Goal: Find specific page/section: Find specific page/section

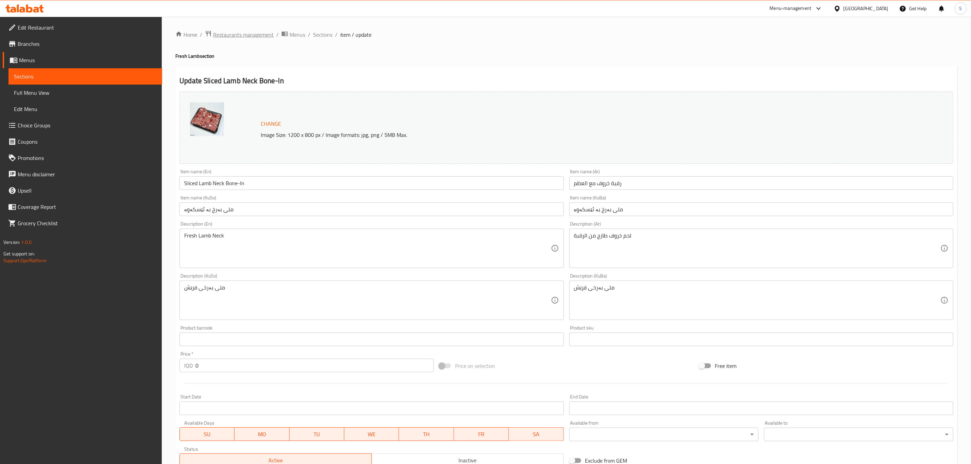
drag, startPoint x: 0, startPoint y: 0, endPoint x: 247, endPoint y: 35, distance: 249.4
click at [247, 35] on span "Restaurants management" at bounding box center [243, 35] width 60 height 8
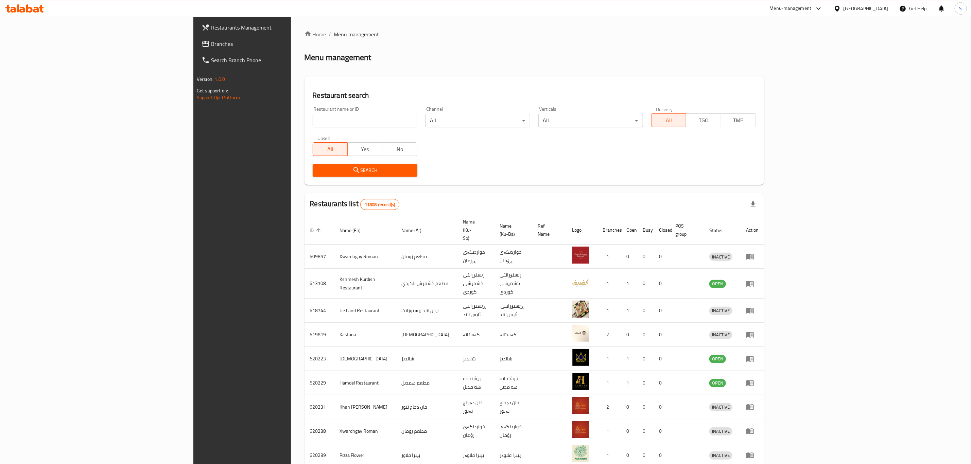
click at [313, 125] on input "search" at bounding box center [365, 121] width 105 height 14
type input "green touch"
click at [313, 124] on input "green touch" at bounding box center [365, 121] width 105 height 14
click button "Search" at bounding box center [365, 170] width 105 height 13
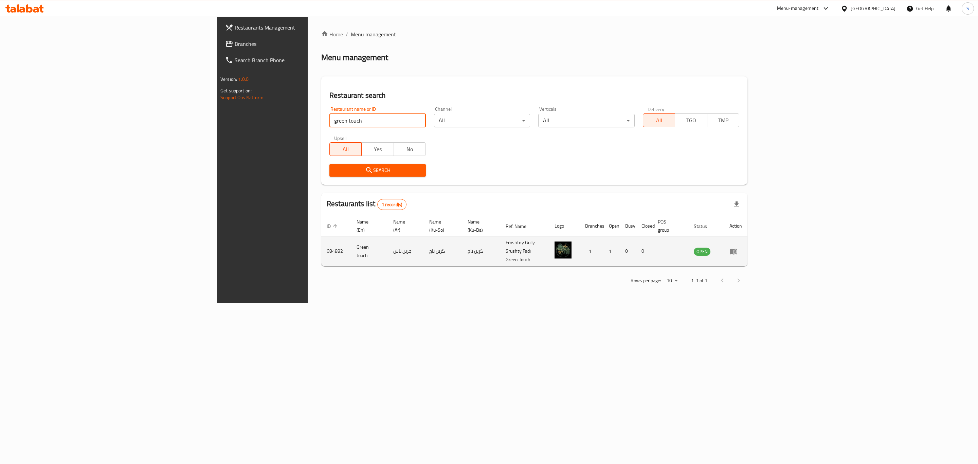
click at [321, 242] on td "684882" at bounding box center [336, 251] width 30 height 30
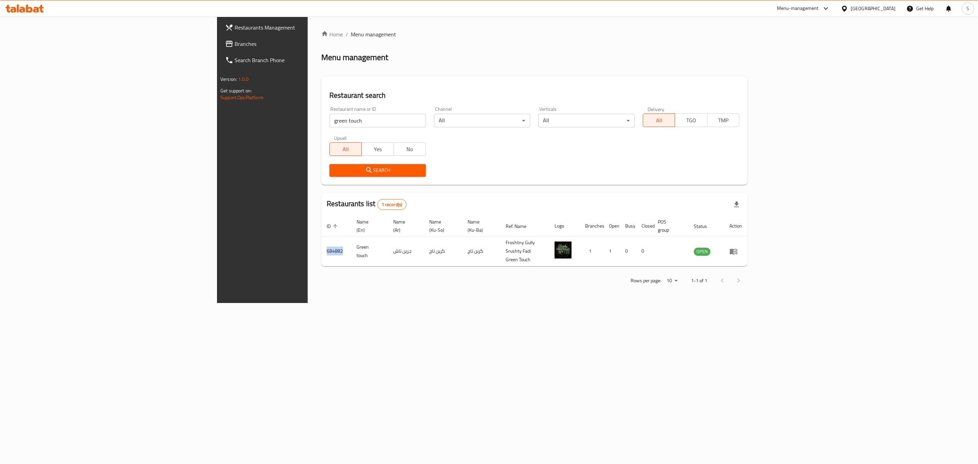
copy td "684882"
click at [819, 7] on div "Menu-management" at bounding box center [798, 8] width 42 height 8
click at [786, 31] on div "All Plugins" at bounding box center [782, 30] width 32 height 16
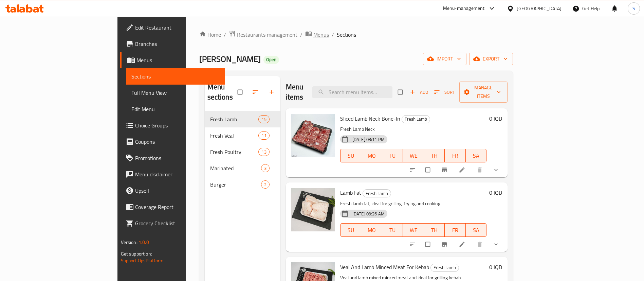
click at [305, 36] on span "breadcrumb" at bounding box center [309, 34] width 8 height 9
